Goal: Navigation & Orientation: Find specific page/section

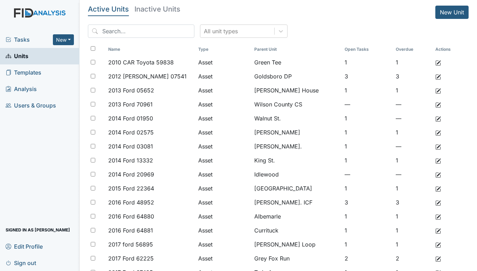
click at [19, 34] on div "Tasks New Form Inspection Document Bundle" at bounding box center [39, 40] width 79 height 16
click at [25, 38] on span "Tasks" at bounding box center [29, 39] width 47 height 8
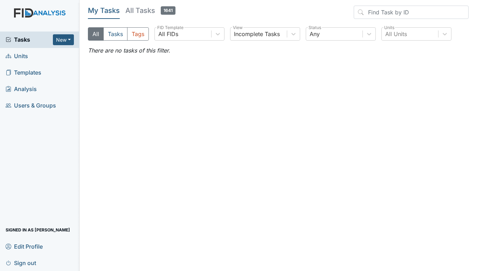
click at [29, 53] on link "Units" at bounding box center [39, 56] width 79 height 16
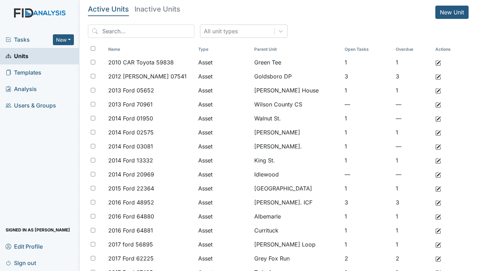
click at [22, 33] on div "Tasks New Form Inspection Document Bundle" at bounding box center [39, 40] width 79 height 16
click at [22, 38] on span "Tasks" at bounding box center [29, 39] width 47 height 8
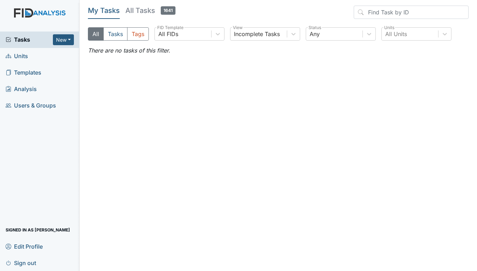
click at [23, 55] on span "Units" at bounding box center [17, 56] width 22 height 11
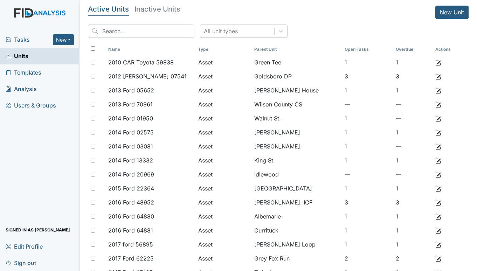
click at [26, 39] on span "Tasks" at bounding box center [29, 39] width 47 height 8
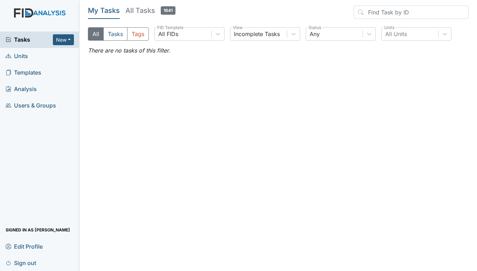
click at [22, 55] on span "Units" at bounding box center [17, 56] width 22 height 11
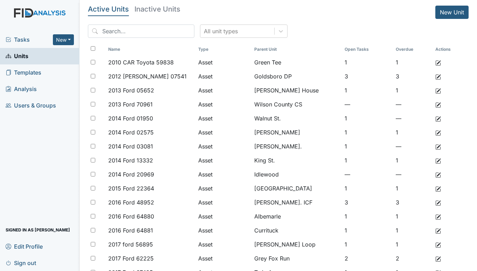
click at [17, 37] on span "Tasks" at bounding box center [29, 39] width 47 height 8
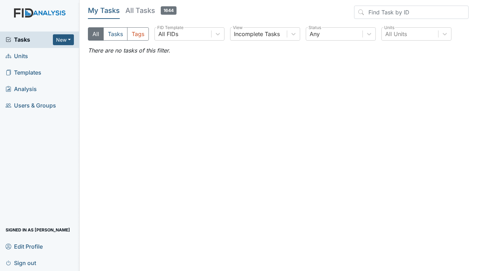
click at [26, 53] on span "Units" at bounding box center [17, 56] width 22 height 11
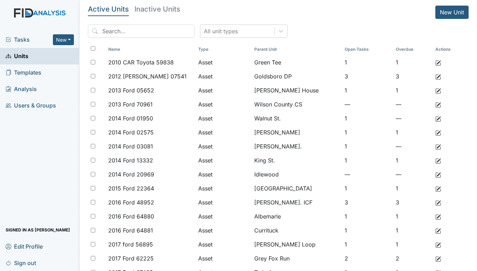
click at [15, 38] on span "Tasks" at bounding box center [29, 39] width 47 height 8
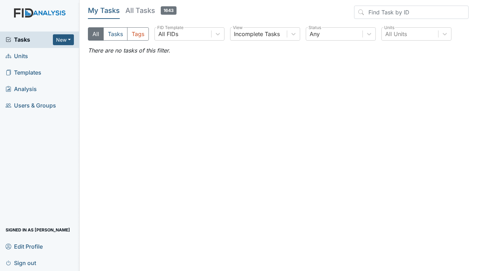
click at [15, 54] on span "Units" at bounding box center [17, 56] width 22 height 11
